Goal: Navigation & Orientation: Find specific page/section

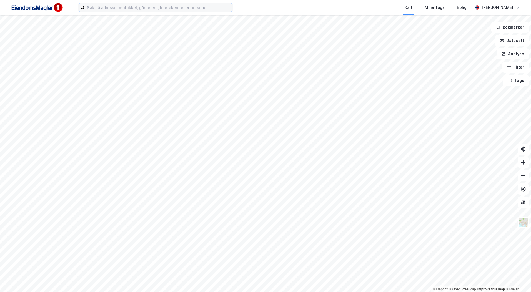
click at [133, 4] on input at bounding box center [159, 7] width 148 height 8
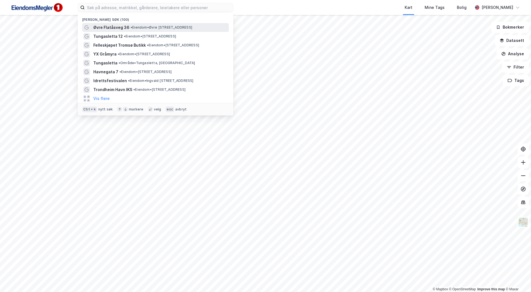
click at [124, 29] on span "Øvre Flatåsveg 36" at bounding box center [111, 27] width 36 height 7
